Goal: Find specific page/section: Find specific page/section

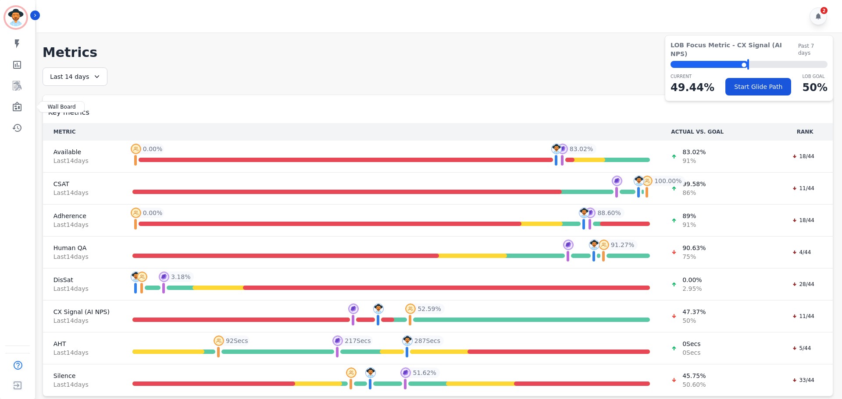
drag, startPoint x: 17, startPoint y: 105, endPoint x: 49, endPoint y: 88, distance: 36.9
click at [17, 105] on icon "Sidebar" at bounding box center [17, 107] width 11 height 11
